Goal: Task Accomplishment & Management: Manage account settings

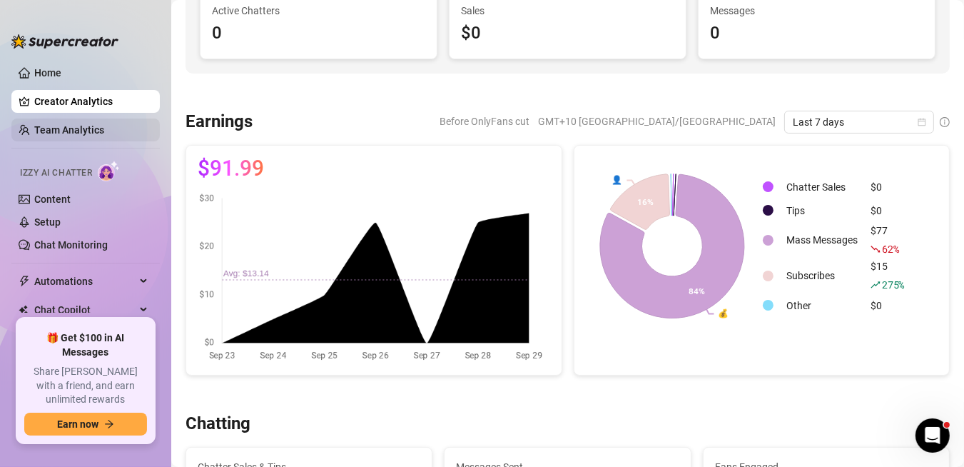
click at [84, 130] on link "Team Analytics" at bounding box center [69, 129] width 70 height 11
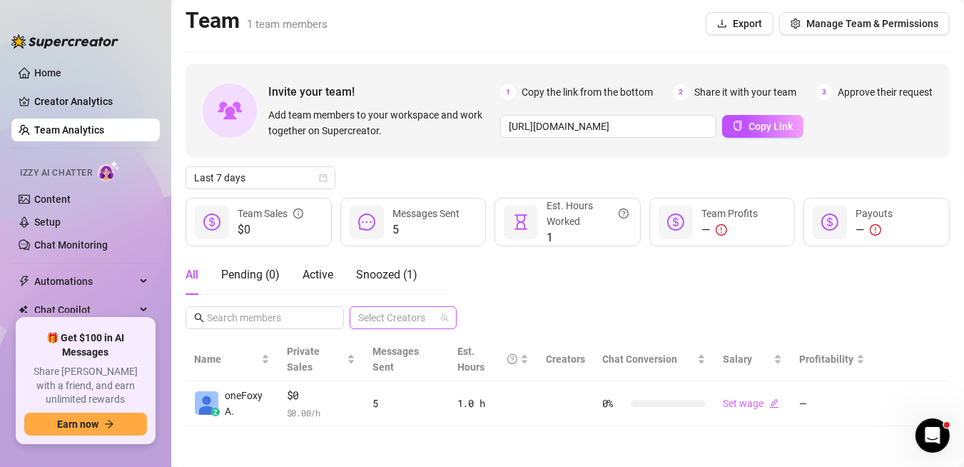
scroll to position [3, 0]
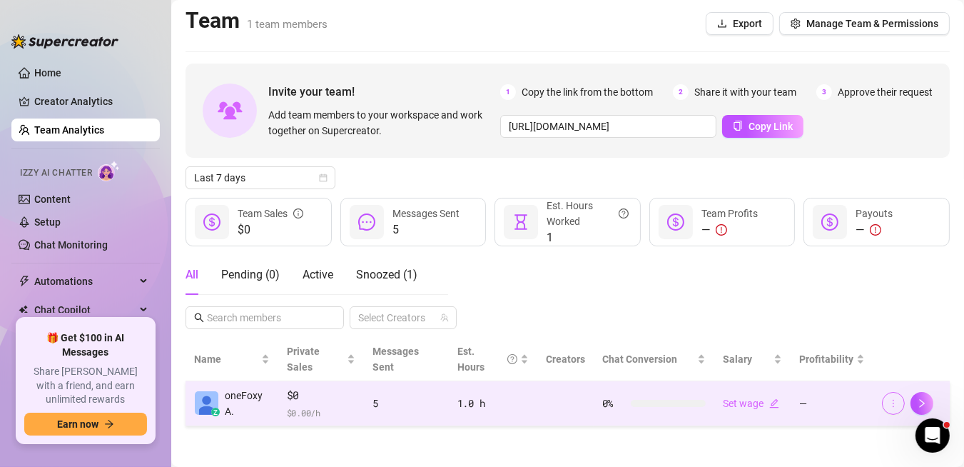
click at [889, 403] on icon "more" at bounding box center [894, 403] width 10 height 10
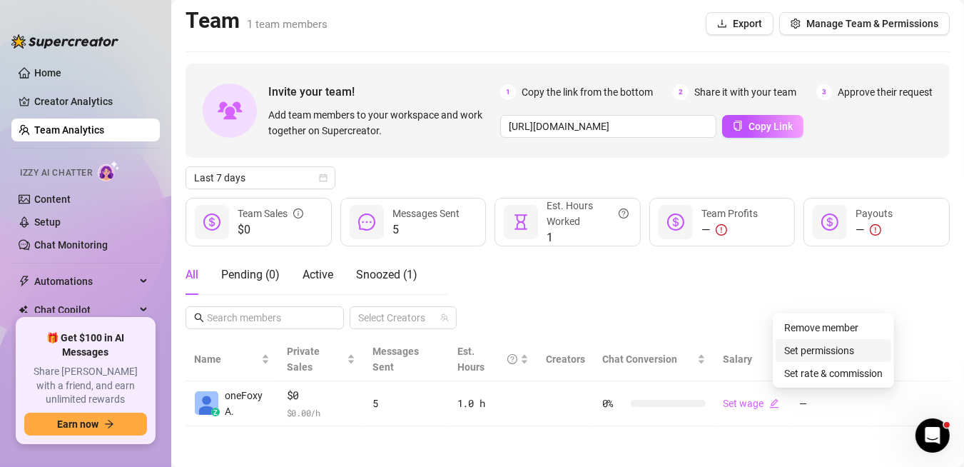
click at [855, 356] on link "Set permissions" at bounding box center [820, 350] width 70 height 11
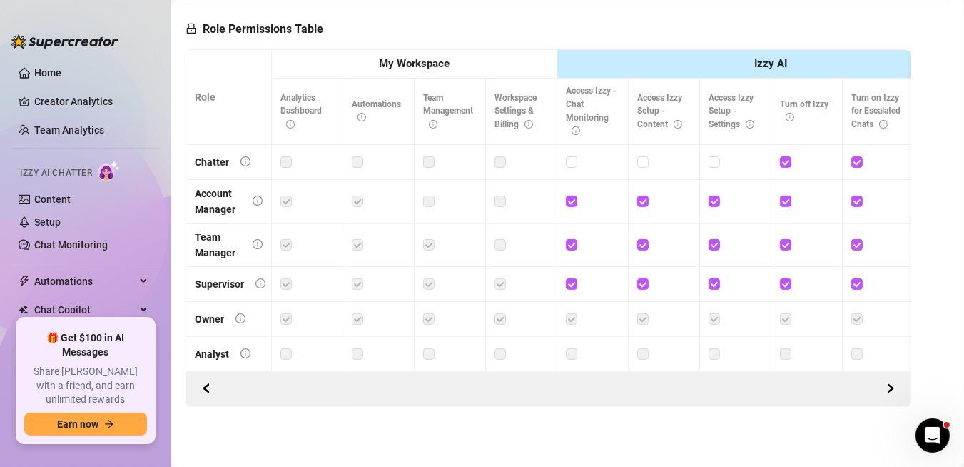
click at [285, 347] on label at bounding box center [286, 354] width 11 height 16
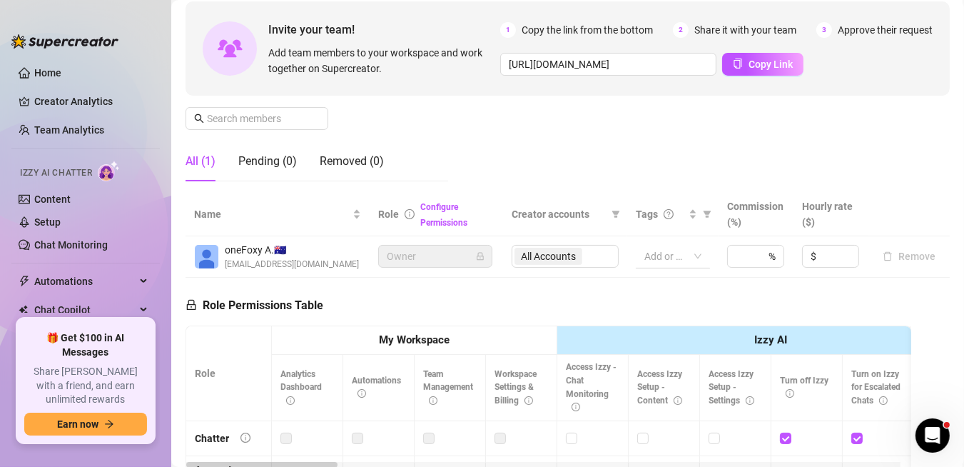
click at [645, 254] on div at bounding box center [666, 256] width 54 height 20
click at [436, 220] on link "Configure Permissions" at bounding box center [443, 215] width 47 height 26
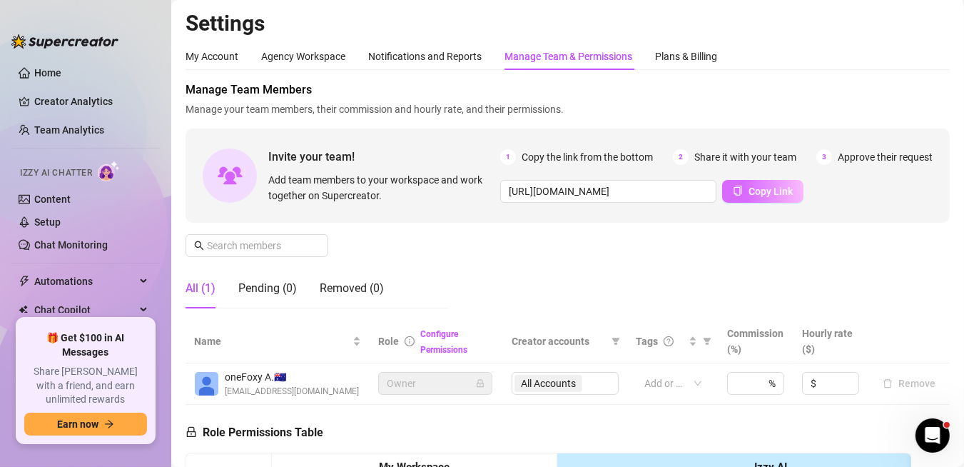
click at [749, 191] on span "Copy Link" at bounding box center [771, 191] width 44 height 11
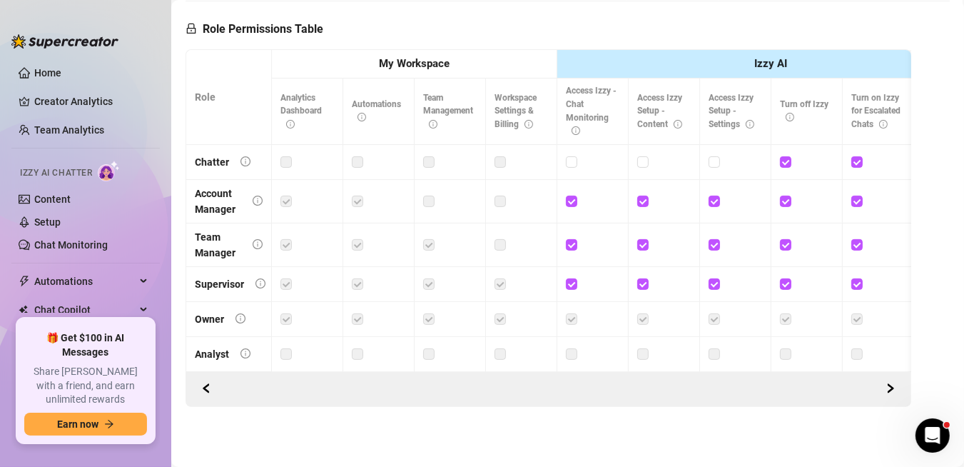
scroll to position [413, 0]
drag, startPoint x: 376, startPoint y: 448, endPoint x: 345, endPoint y: 428, distance: 37.0
click at [376, 448] on main "Settings My Account Agency Workspace Notifications and Reports Manage Team & Pe…" at bounding box center [567, 32] width 793 height 870
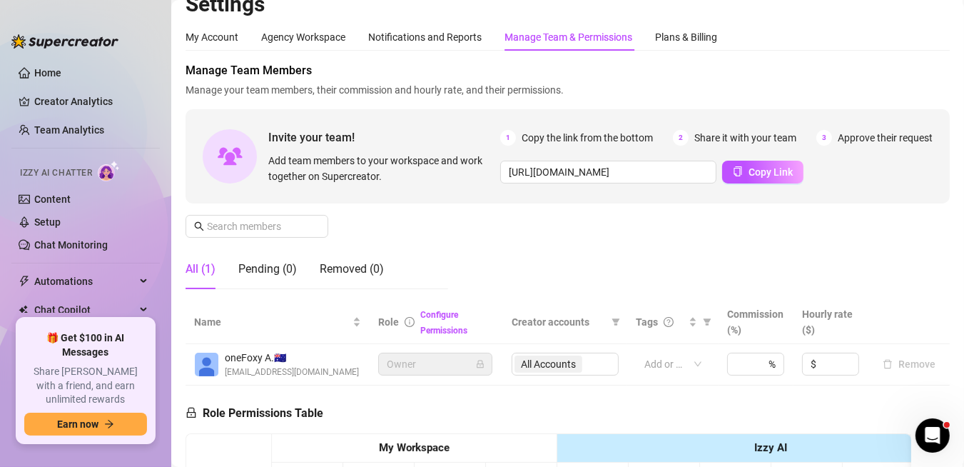
scroll to position [0, 0]
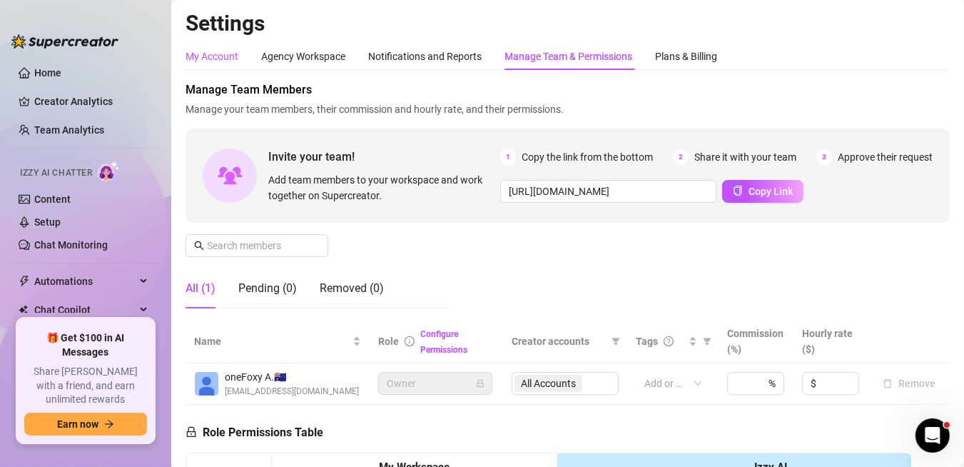
click at [211, 60] on div "My Account" at bounding box center [212, 57] width 53 height 16
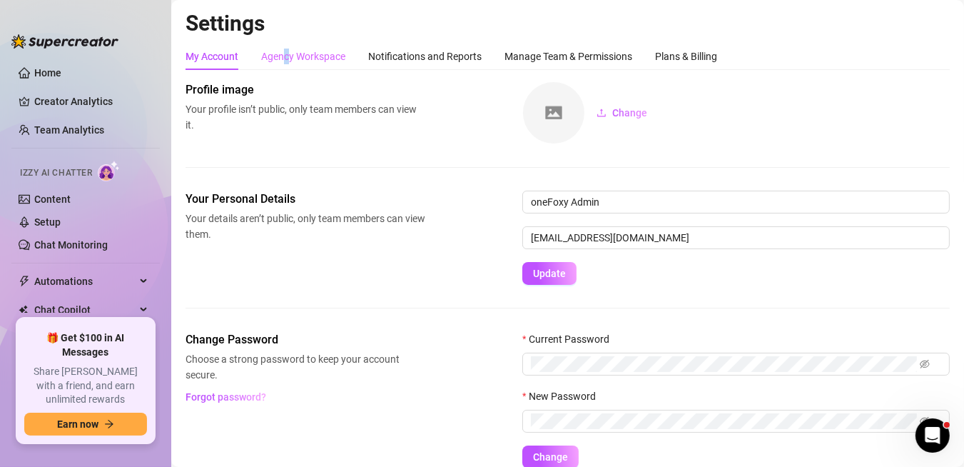
click at [288, 47] on div "Agency Workspace" at bounding box center [303, 56] width 84 height 27
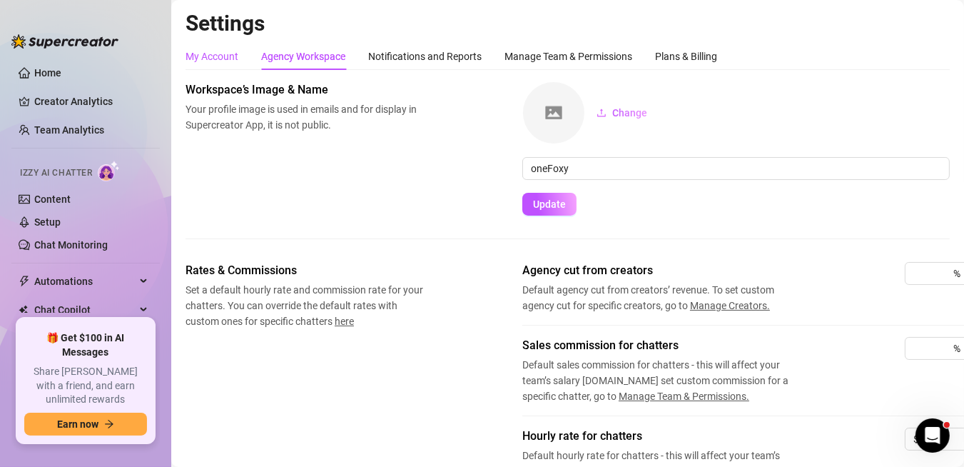
click at [238, 57] on div "My Account" at bounding box center [212, 57] width 53 height 16
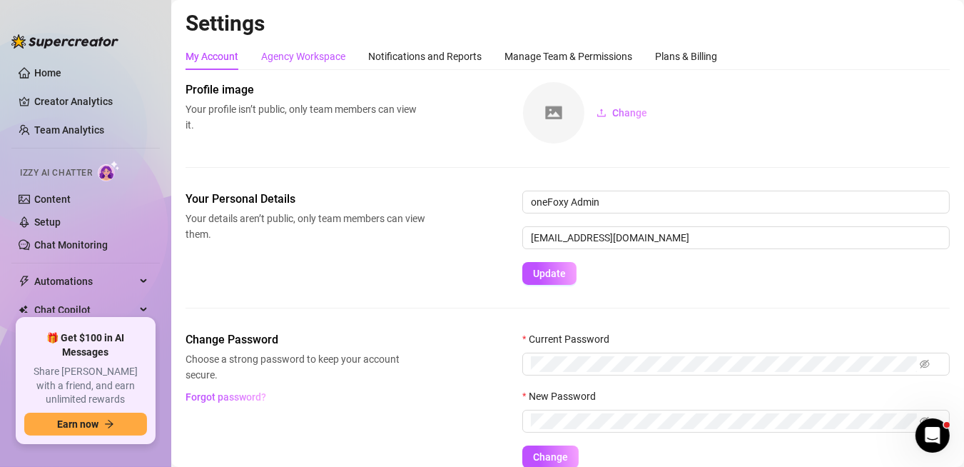
click at [304, 58] on div "Agency Workspace" at bounding box center [303, 57] width 84 height 16
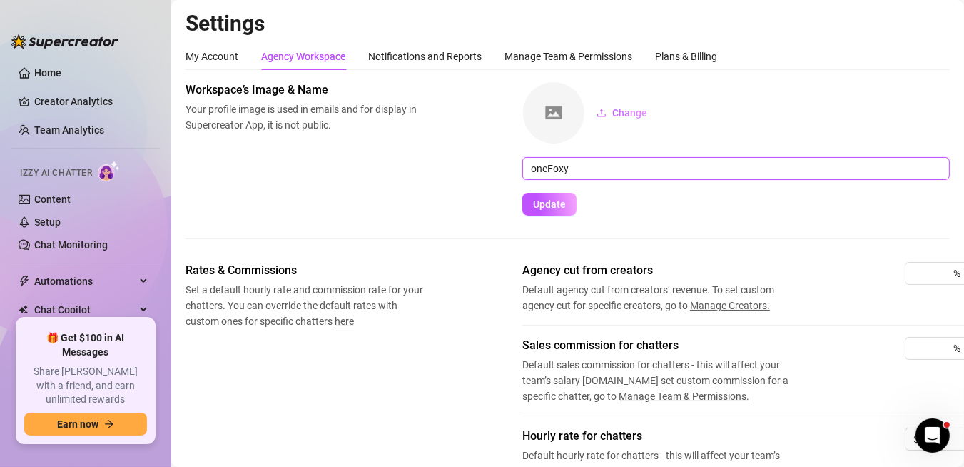
click at [552, 171] on input "oneFoxy" at bounding box center [737, 168] width 428 height 23
type input "Venus Agency"
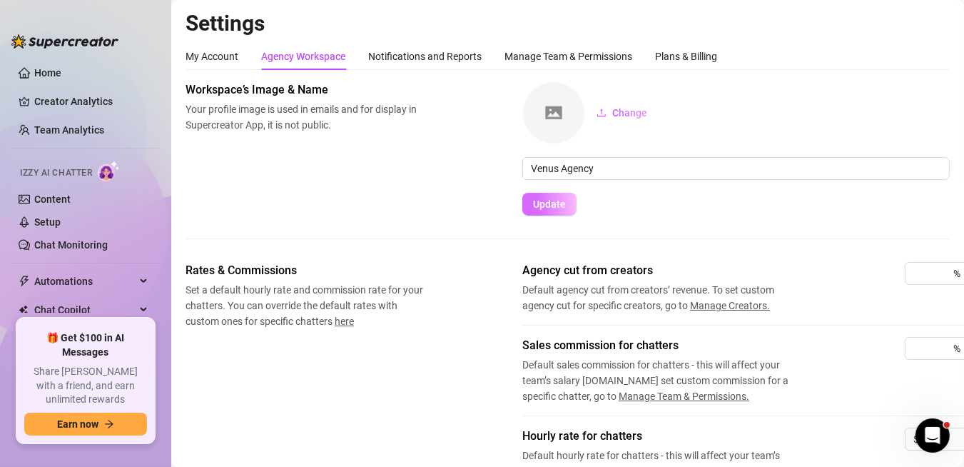
click at [550, 203] on span "Update" at bounding box center [549, 203] width 33 height 11
click at [198, 52] on div "My Account" at bounding box center [212, 57] width 53 height 16
